Goal: Task Accomplishment & Management: Use online tool/utility

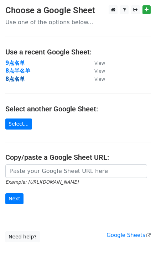
click at [17, 77] on strong "8点名单" at bounding box center [15, 79] width 20 height 6
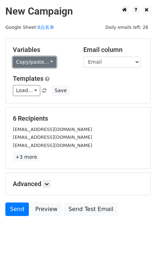
click at [36, 60] on link "Copy/paste..." at bounding box center [34, 62] width 43 height 11
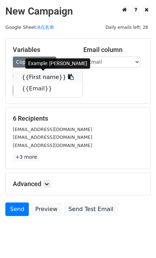
click at [66, 74] on span at bounding box center [69, 77] width 7 height 7
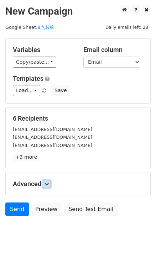
click at [47, 181] on link at bounding box center [47, 184] width 8 height 8
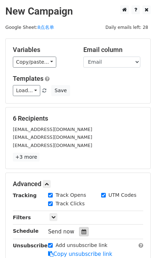
click at [81, 228] on div at bounding box center [84, 231] width 10 height 9
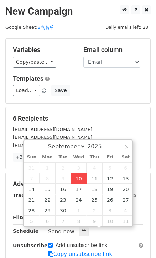
type input "2025-09-10 15:48"
type input "03"
type input "48"
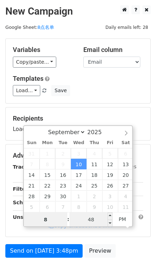
type input "8"
type input "2025-09-10 20:48"
type input "08"
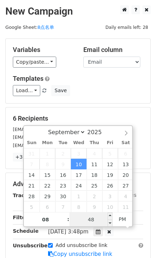
drag, startPoint x: 89, startPoint y: 225, endPoint x: 84, endPoint y: 215, distance: 10.8
click at [89, 225] on input "48" at bounding box center [90, 220] width 43 height 14
type input "0"
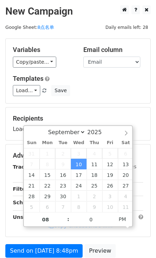
type input "2025-09-10 20:00"
click at [132, 110] on div "Recipients Loading..." at bounding box center [78, 124] width 145 height 33
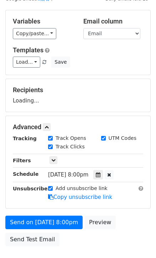
scroll to position [77, 0]
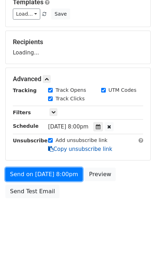
click at [72, 178] on form "Variables Copy/paste... {{First name}} {{Email}} Email column First name Email …" at bounding box center [77, 82] width 145 height 240
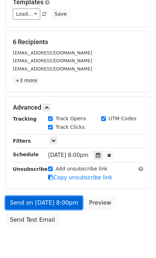
click at [70, 205] on link "Send on Sep 10 at 8:00pm" at bounding box center [43, 203] width 77 height 14
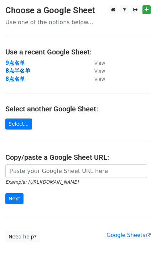
click at [22, 70] on strong "8点半名单" at bounding box center [17, 71] width 25 height 6
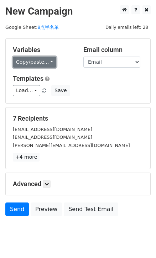
click at [48, 62] on link "Copy/paste..." at bounding box center [34, 62] width 43 height 11
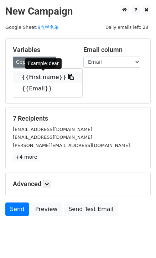
click at [68, 75] on icon at bounding box center [71, 77] width 6 height 6
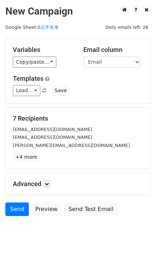
click at [44, 55] on div "Variables Copy/paste... {{First name}} {{Email}}" at bounding box center [42, 57] width 70 height 22
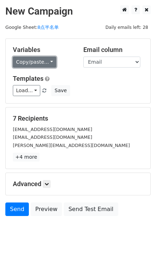
click at [50, 62] on link "Copy/paste..." at bounding box center [34, 62] width 43 height 11
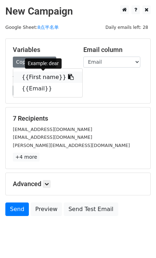
click at [68, 75] on icon at bounding box center [71, 77] width 6 height 6
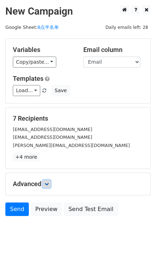
click at [49, 182] on icon at bounding box center [47, 184] width 4 height 4
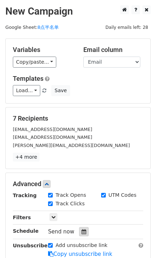
click at [80, 228] on div at bounding box center [84, 231] width 10 height 9
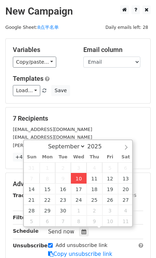
type input "[DATE] 15:49"
type input "03"
type input "49"
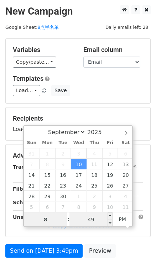
type input "8"
type input "[DATE] 20:49"
type input "08"
click at [97, 220] on input "49" at bounding box center [90, 220] width 43 height 14
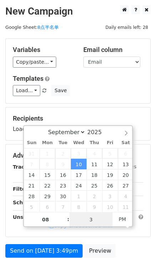
type input "30"
type input "[DATE] 20:30"
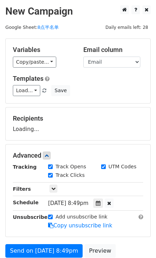
click at [124, 89] on div "Load... No templates saved Save" at bounding box center [77, 90] width 141 height 11
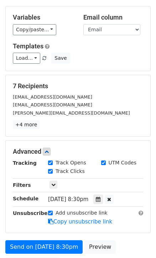
scroll to position [97, 0]
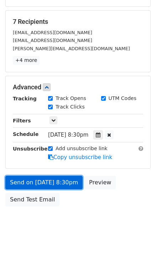
click at [68, 181] on link "Send on [DATE] 8:30pm" at bounding box center [43, 183] width 77 height 14
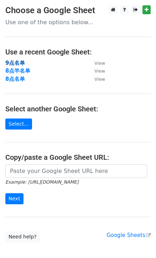
click at [14, 62] on strong "9点名单" at bounding box center [15, 63] width 20 height 6
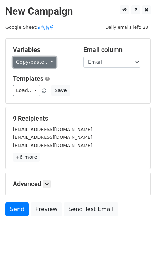
click at [51, 59] on link "Copy/paste..." at bounding box center [34, 62] width 43 height 11
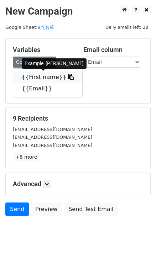
click at [68, 75] on icon at bounding box center [71, 77] width 6 height 6
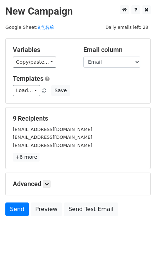
click at [43, 185] on h5 "Advanced" at bounding box center [78, 184] width 130 height 8
click at [49, 183] on icon at bounding box center [47, 184] width 4 height 4
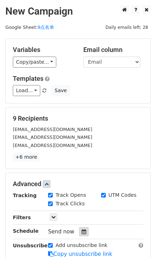
click at [86, 230] on div at bounding box center [84, 231] width 10 height 9
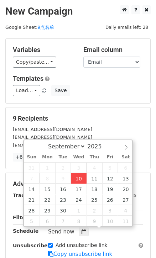
type input "2025-09-10 15:51"
type input "03"
type input "51"
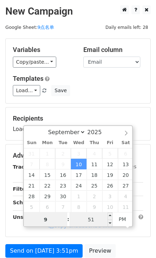
type input "9"
type input "2025-09-10 21:51"
type input "09"
click at [87, 223] on input "51" at bounding box center [90, 220] width 43 height 14
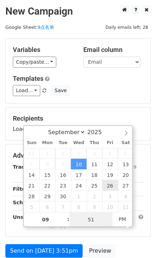
type input "0"
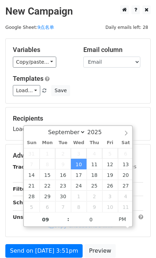
type input "2025-09-10 21:00"
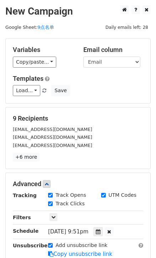
click at [99, 94] on div "Load... No templates saved Save" at bounding box center [77, 90] width 141 height 11
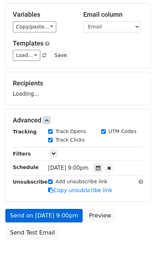
scroll to position [77, 0]
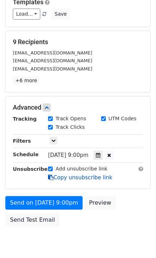
click at [70, 178] on link "Copy unsubscribe link" at bounding box center [80, 177] width 64 height 6
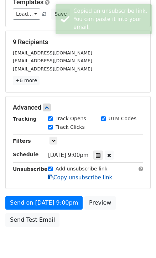
click at [70, 178] on link "Copy unsubscribe link" at bounding box center [80, 177] width 64 height 6
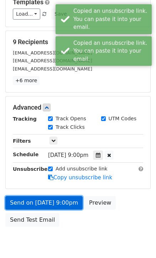
click at [59, 203] on link "Send on Sep 10 at 9:00pm" at bounding box center [43, 203] width 77 height 14
